Goal: Check status

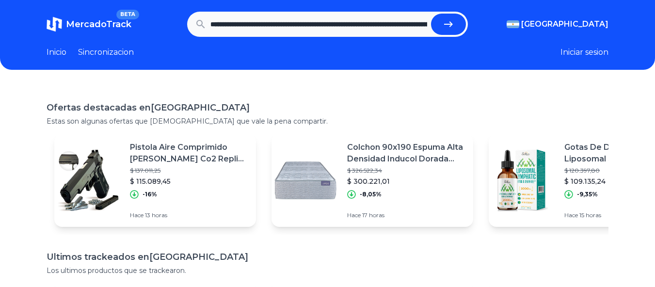
scroll to position [0, 240]
click at [435, 14] on button "submit" at bounding box center [452, 24] width 35 height 21
type input "**********"
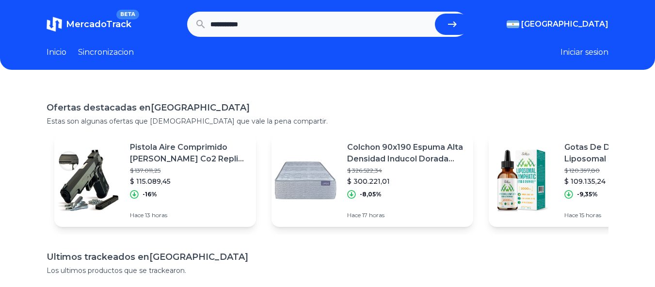
scroll to position [0, 0]
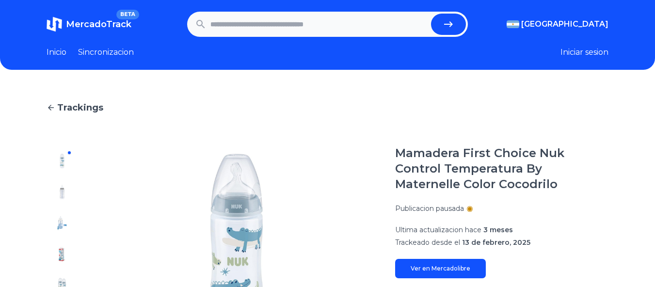
scroll to position [97, 0]
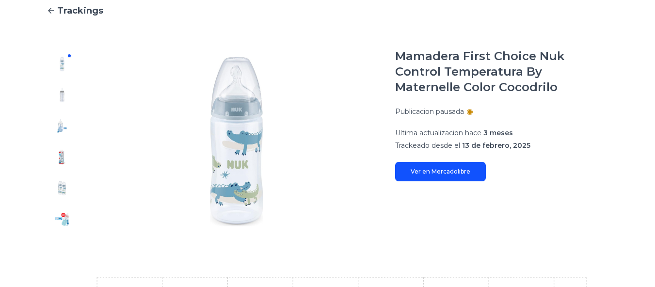
click at [465, 166] on link "Ver en Mercadolibre" at bounding box center [440, 171] width 91 height 19
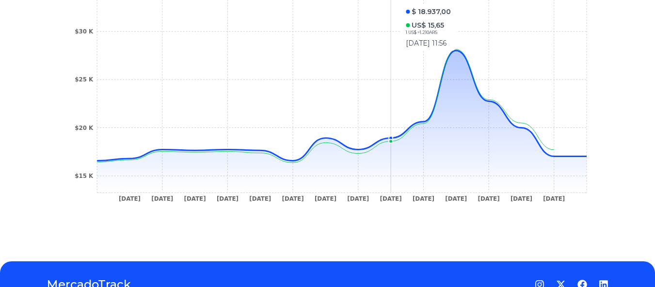
scroll to position [388, 0]
